Goal: Information Seeking & Learning: Learn about a topic

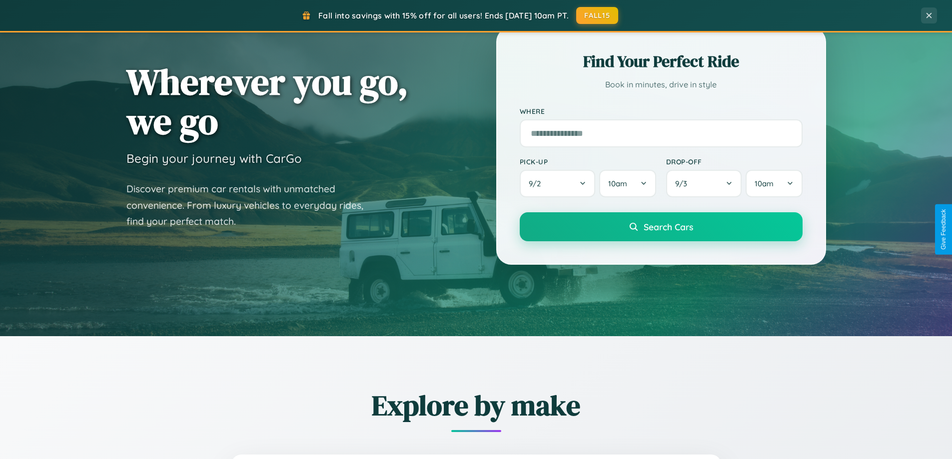
scroll to position [431, 0]
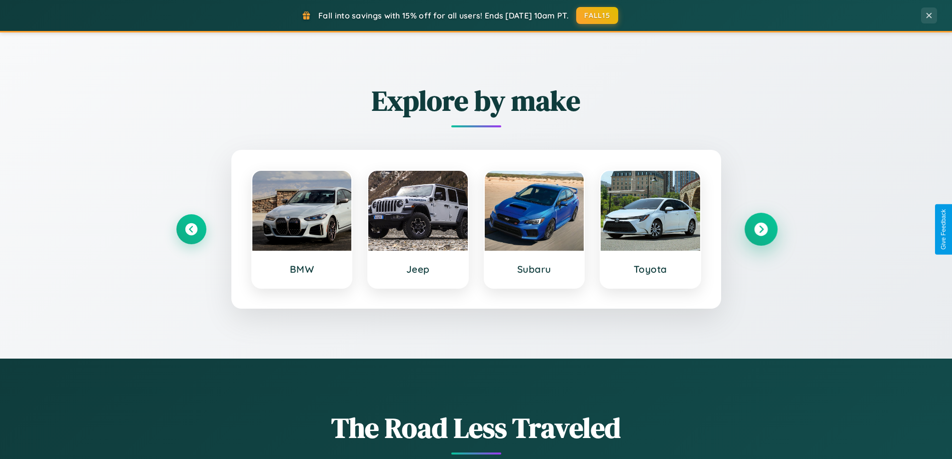
click at [760, 229] on icon at bounding box center [760, 229] width 13 height 13
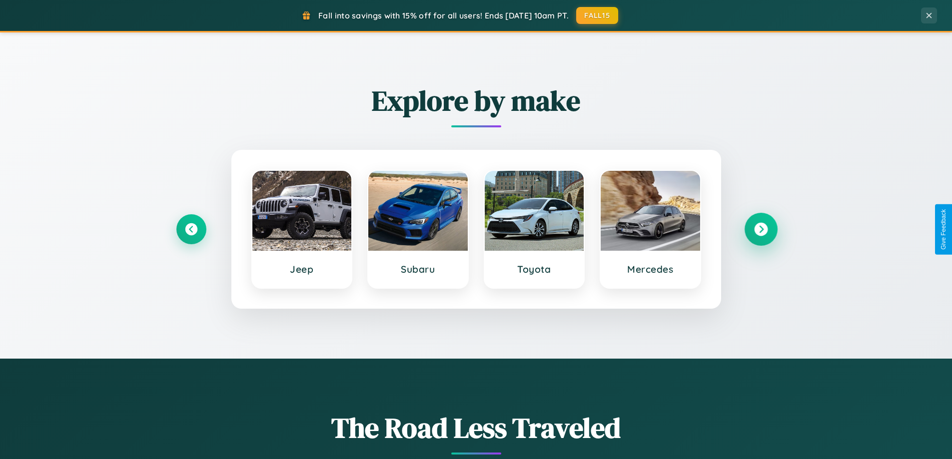
click at [760, 229] on icon at bounding box center [760, 229] width 13 height 13
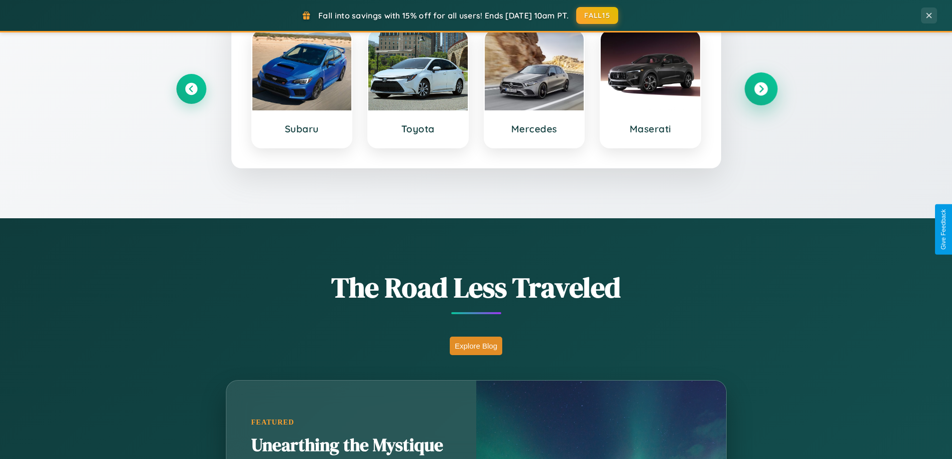
scroll to position [1922, 0]
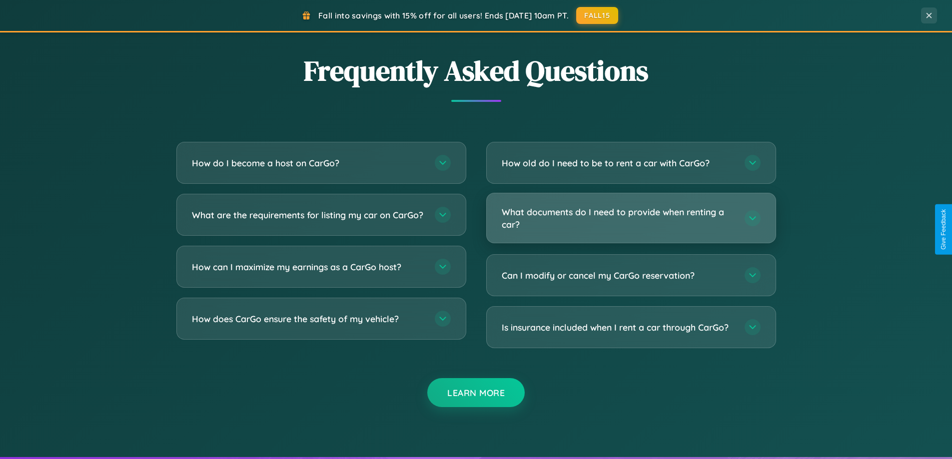
click at [630, 218] on h3 "What documents do I need to provide when renting a car?" at bounding box center [618, 218] width 233 height 24
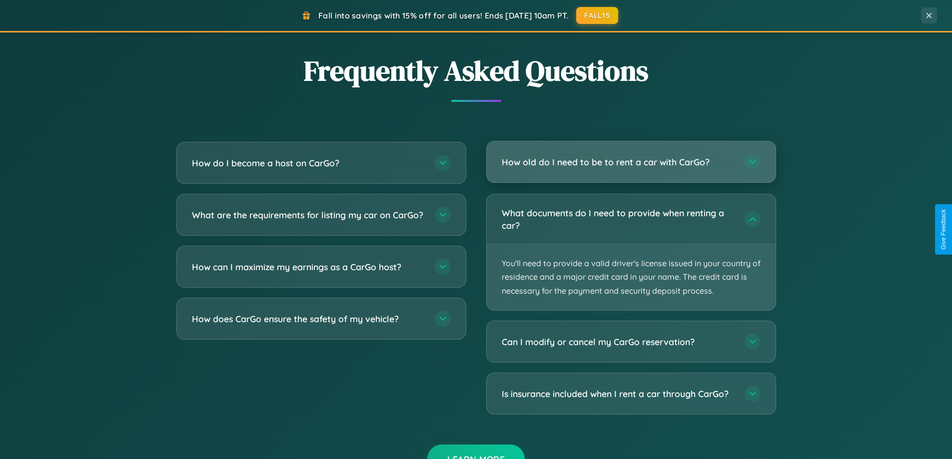
click at [630, 162] on h3 "How old do I need to be to rent a car with CarGo?" at bounding box center [618, 162] width 233 height 12
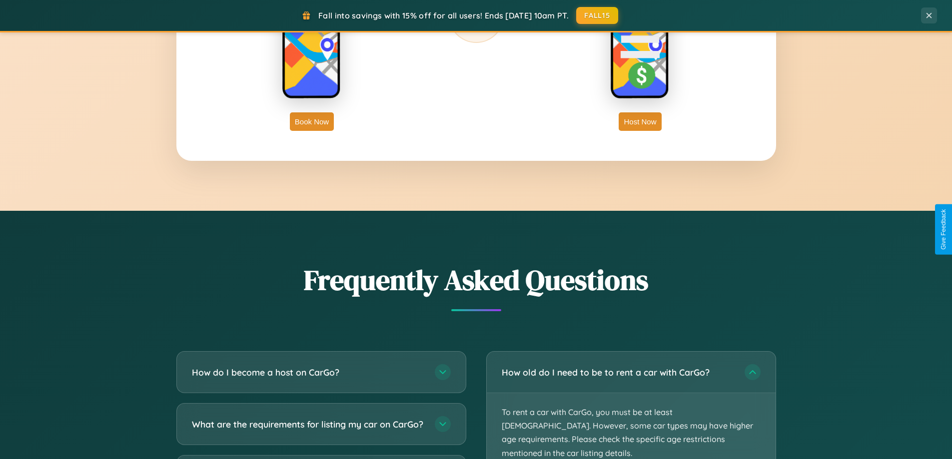
scroll to position [1605, 0]
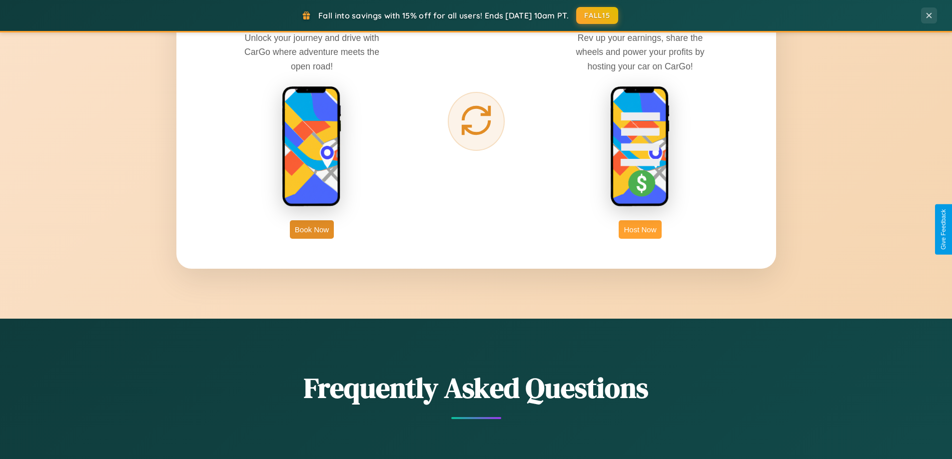
click at [640, 229] on button "Host Now" at bounding box center [639, 229] width 42 height 18
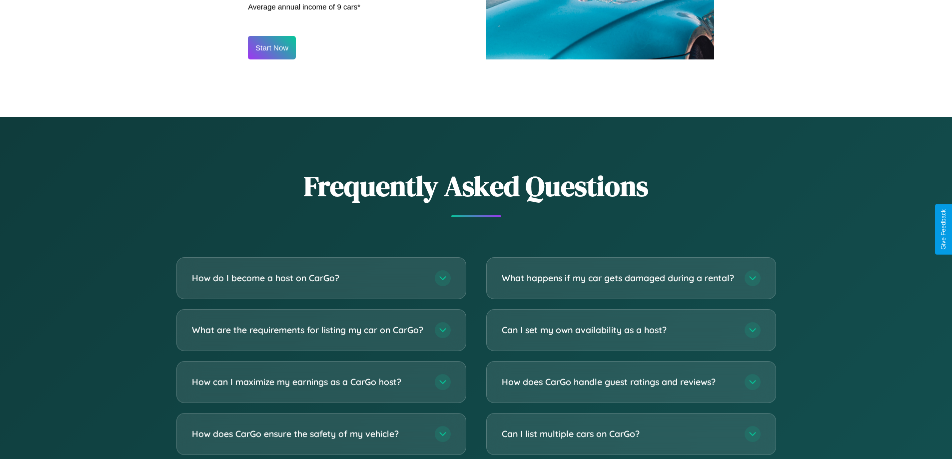
scroll to position [1350, 0]
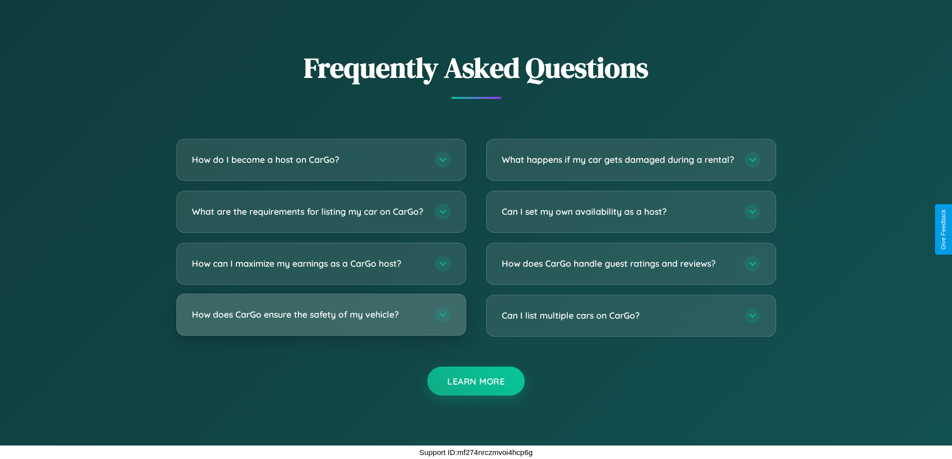
click at [321, 315] on h3 "How does CarGo ensure the safety of my vehicle?" at bounding box center [308, 314] width 233 height 12
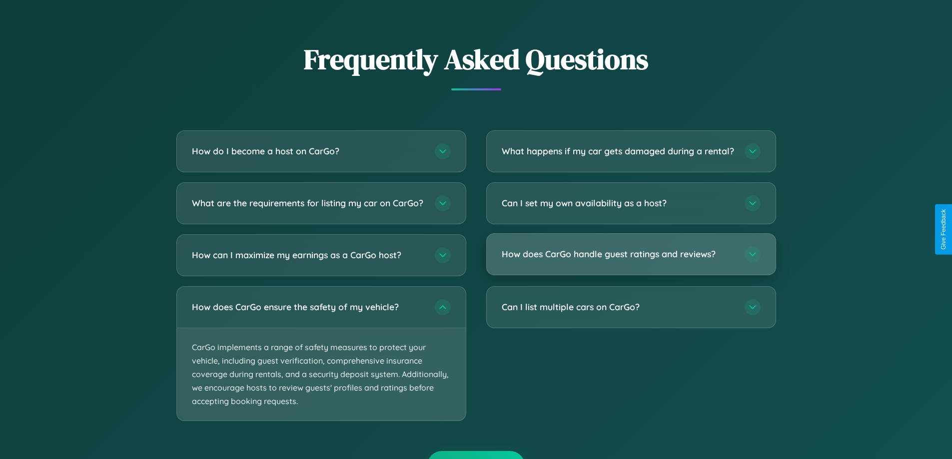
click at [630, 260] on h3 "How does CarGo handle guest ratings and reviews?" at bounding box center [618, 254] width 233 height 12
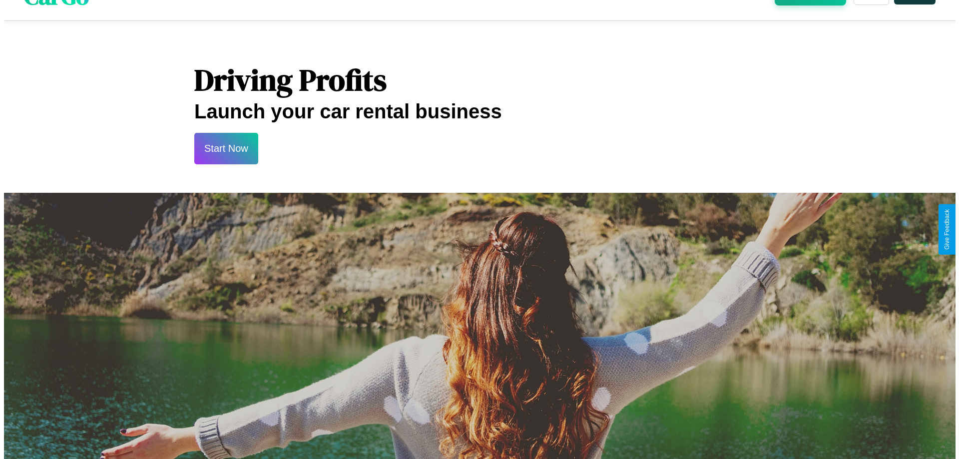
scroll to position [0, 0]
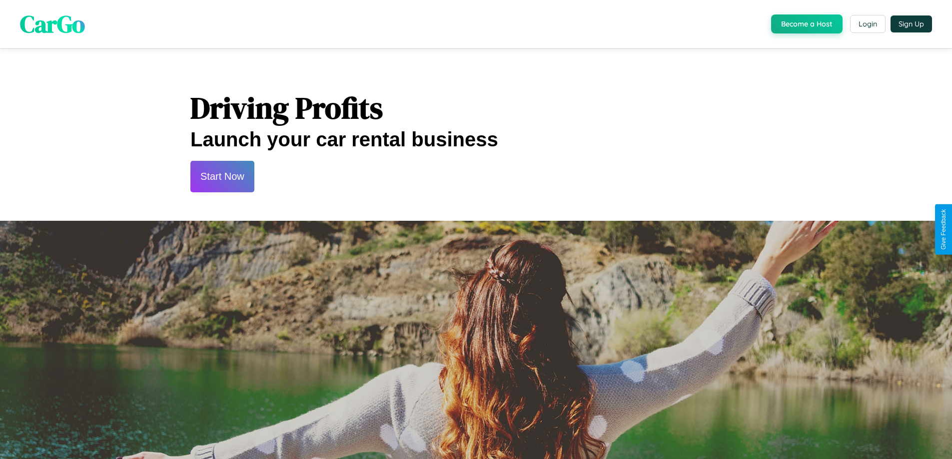
click at [222, 176] on button "Start Now" at bounding box center [222, 176] width 64 height 31
